Goal: Task Accomplishment & Management: Manage account settings

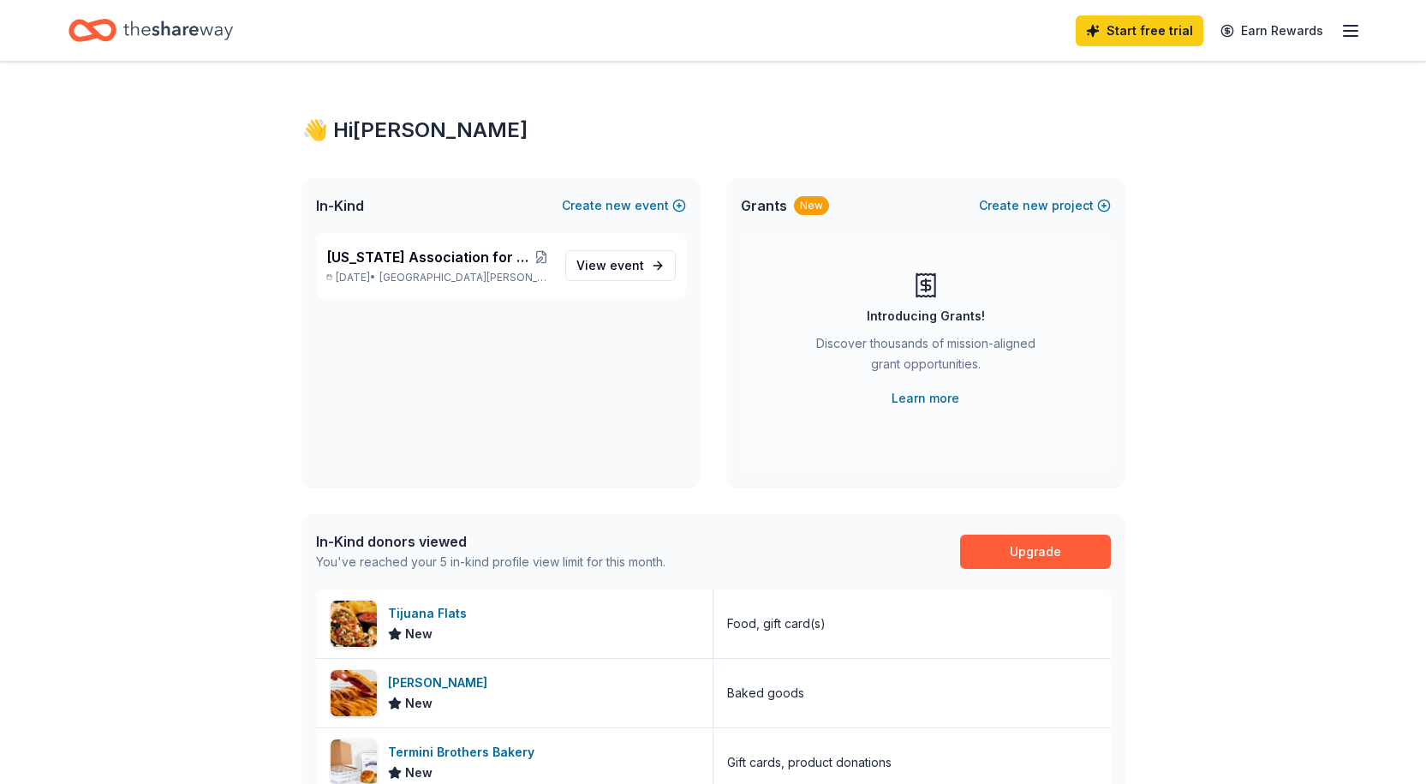
click at [1333, 36] on div "Start free trial Earn Rewards" at bounding box center [1218, 30] width 285 height 40
click at [1351, 31] on icon "button" at bounding box center [1350, 31] width 21 height 21
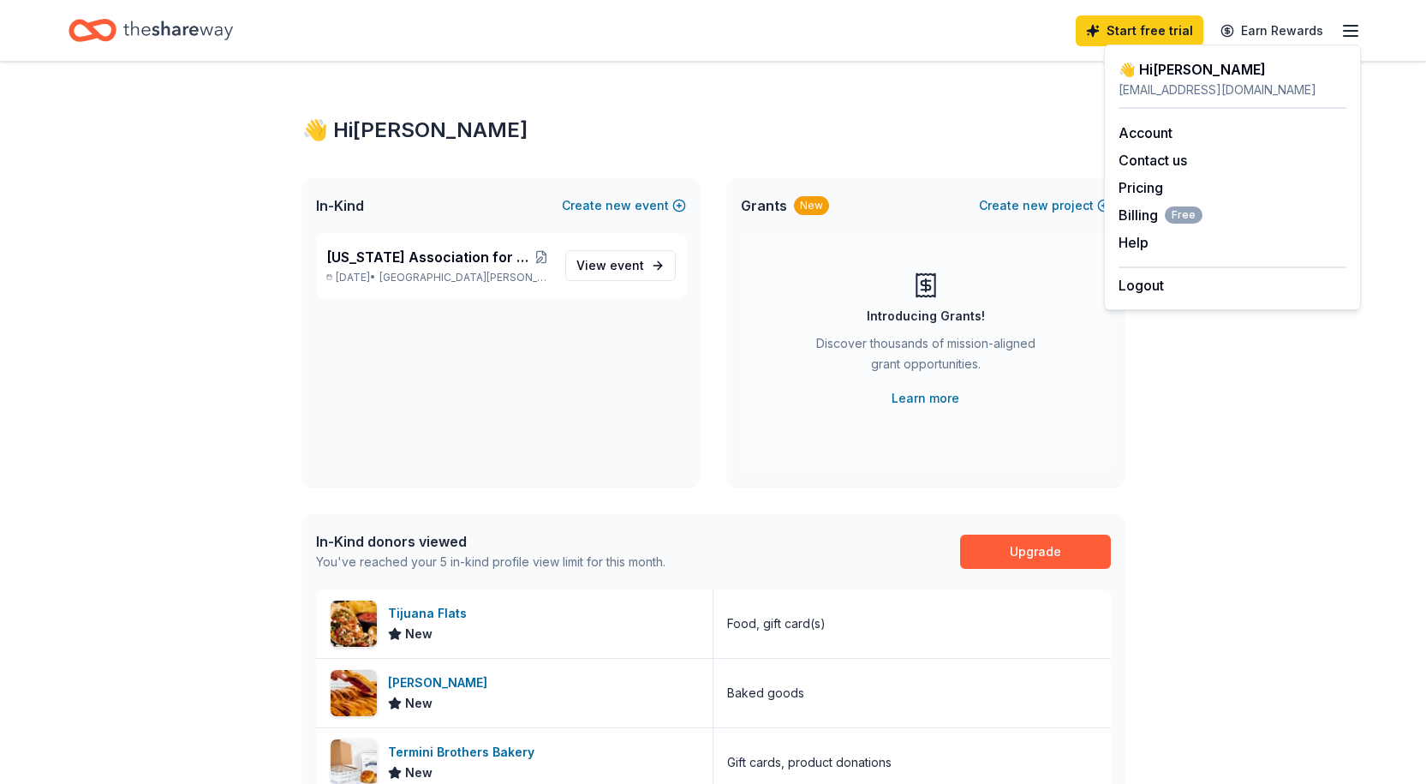
click at [1151, 285] on button "Logout" at bounding box center [1140, 285] width 45 height 21
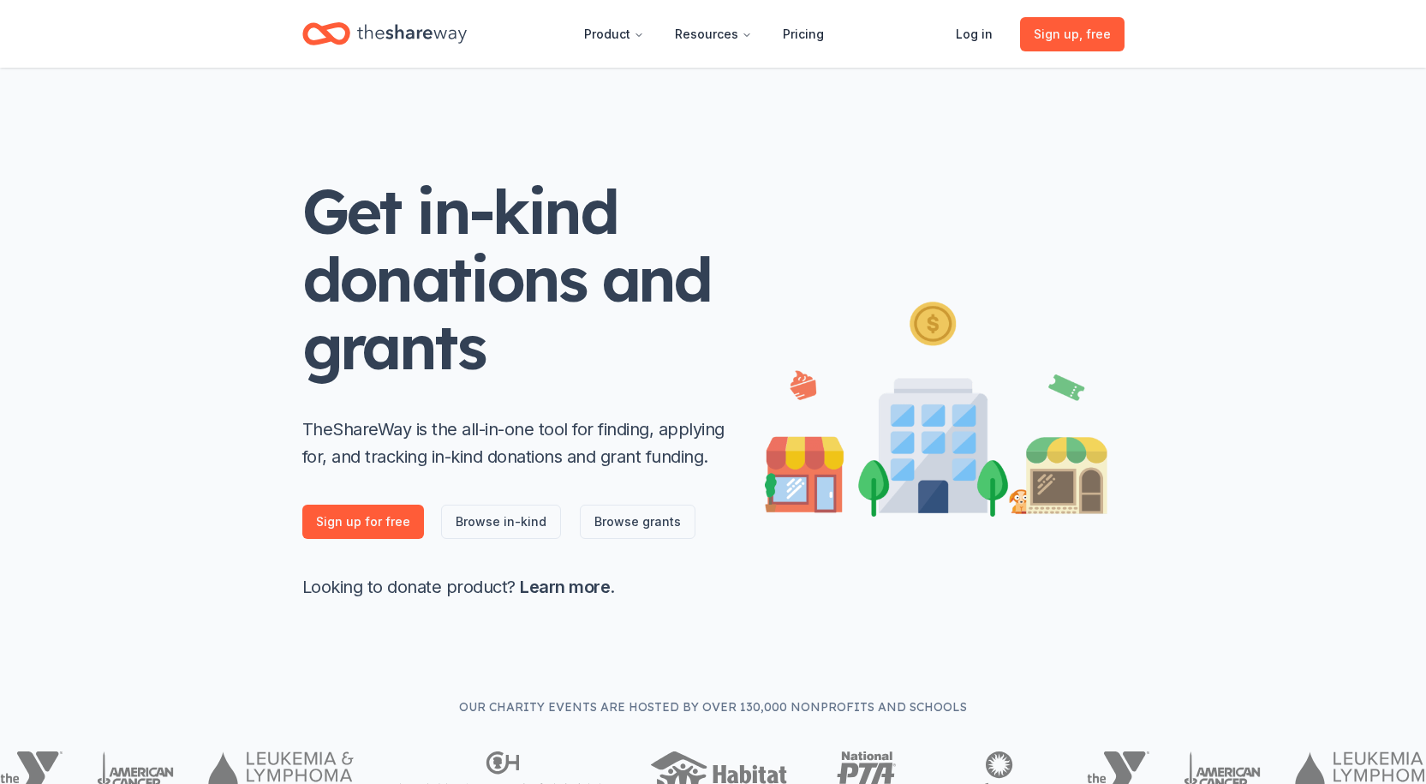
click at [973, 34] on link "Log in" at bounding box center [974, 34] width 64 height 34
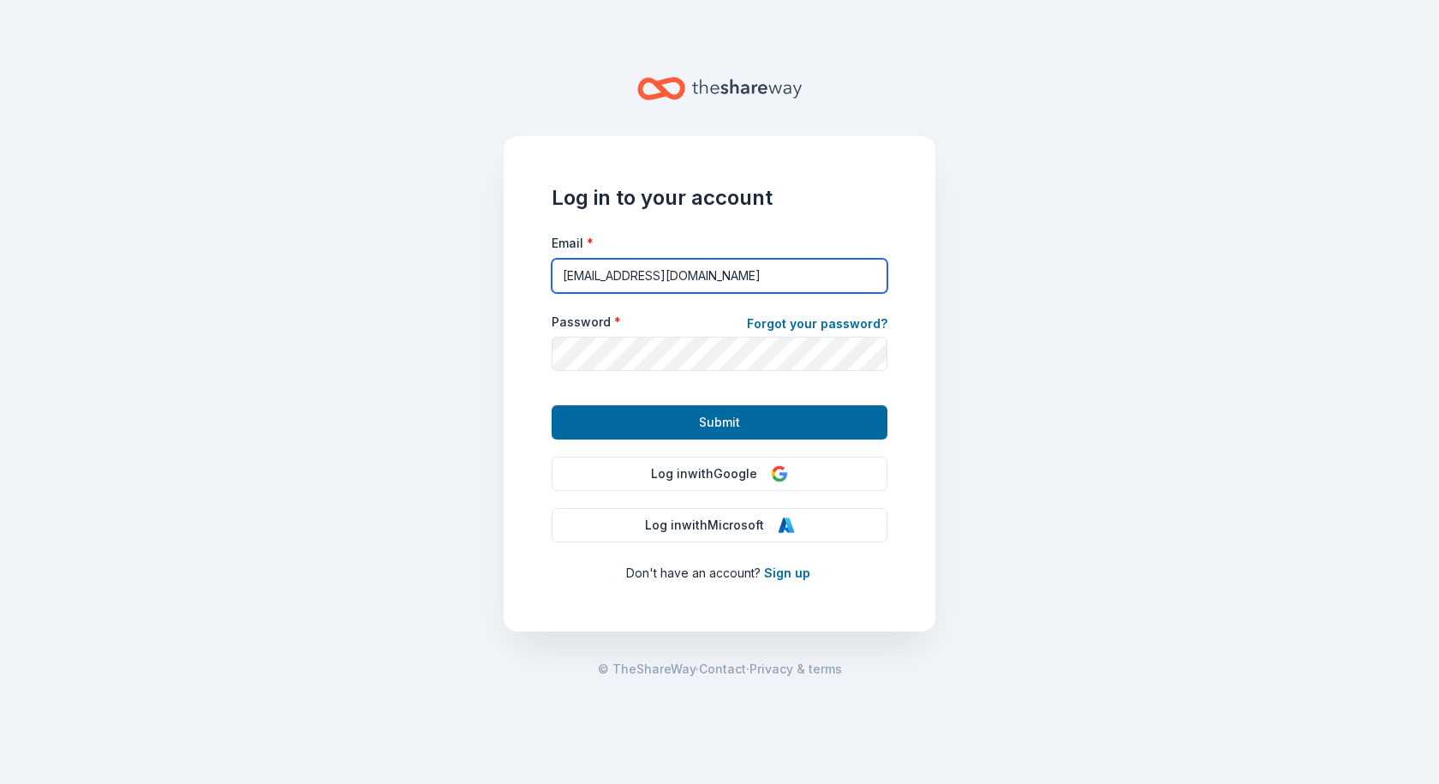
click at [651, 278] on input "[EMAIL_ADDRESS][DOMAIN_NAME]" at bounding box center [720, 276] width 336 height 34
click at [679, 414] on button "Submit" at bounding box center [720, 422] width 336 height 34
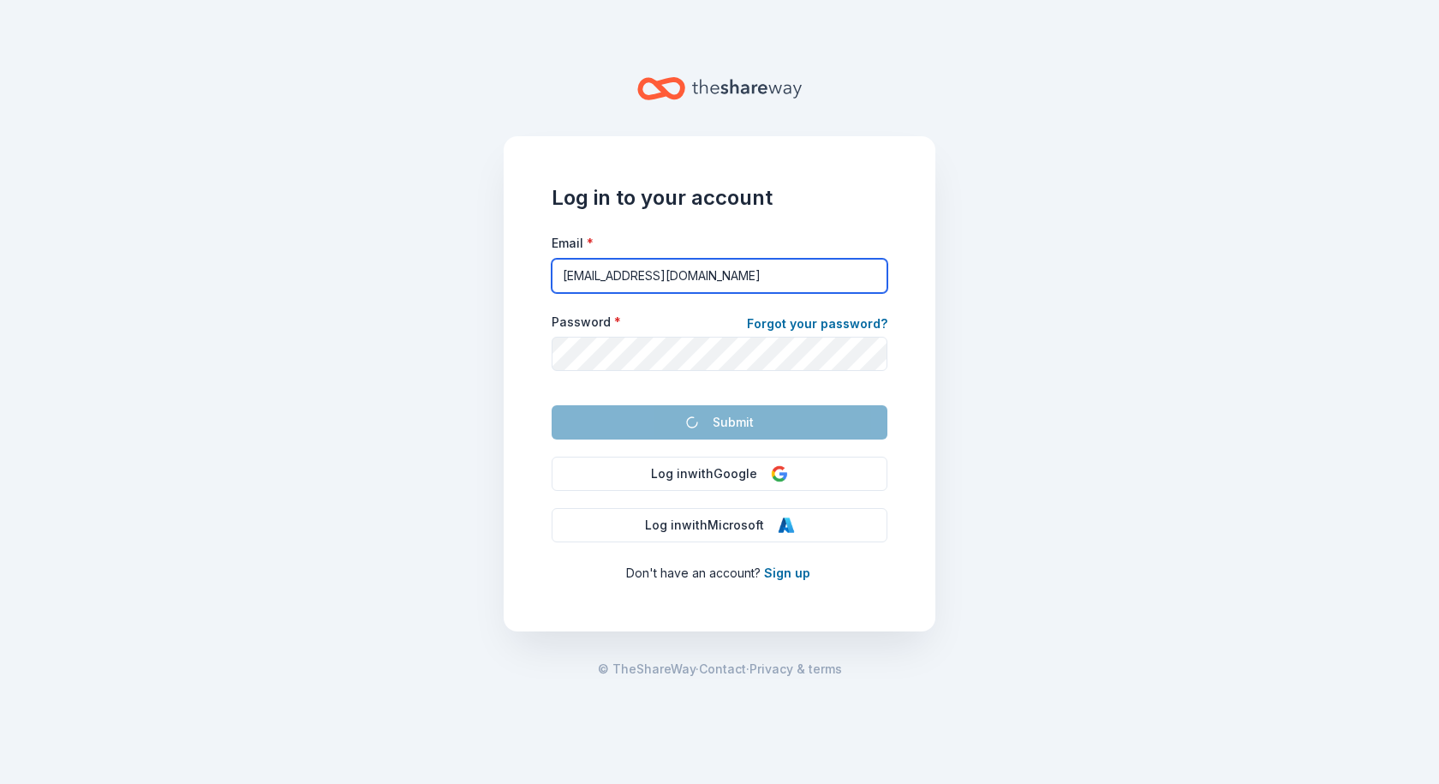
type input "[EMAIL_ADDRESS][DOMAIN_NAME]"
